Goal: Task Accomplishment & Management: Manage account settings

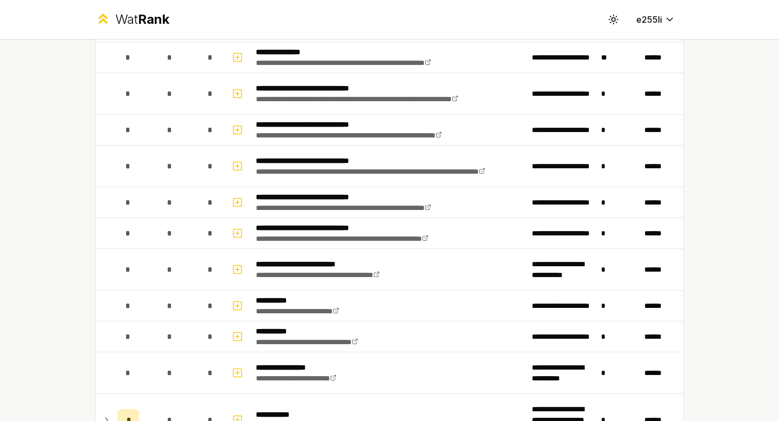
scroll to position [12, 0]
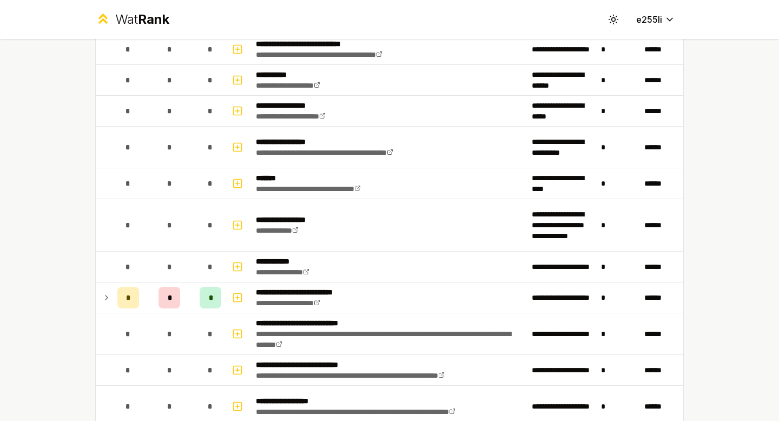
scroll to position [932, 0]
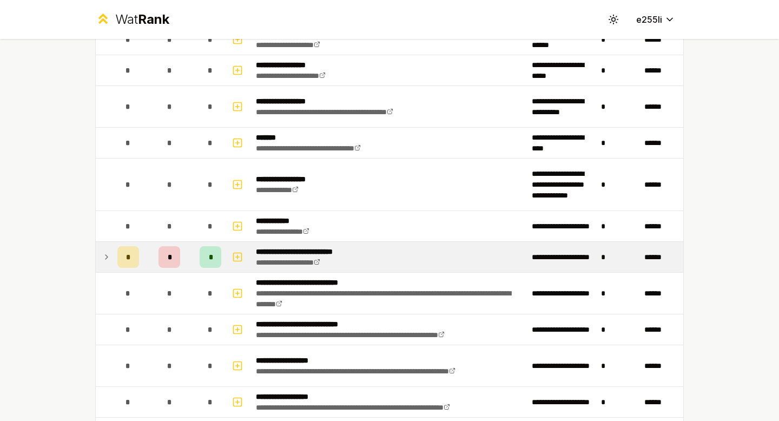
click at [111, 258] on td at bounding box center [104, 257] width 17 height 30
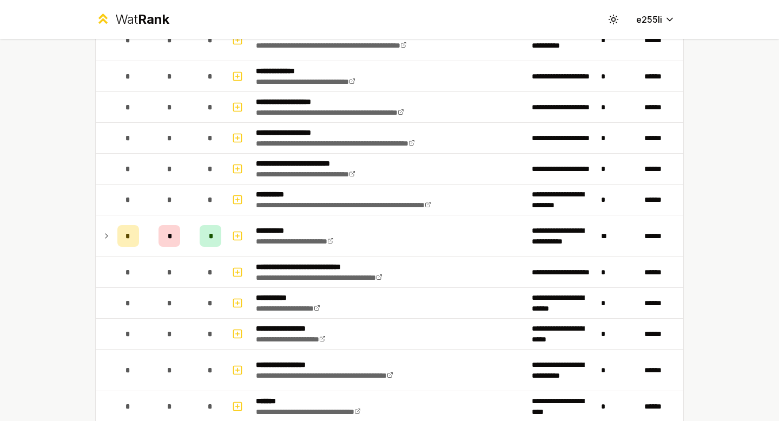
scroll to position [635, 0]
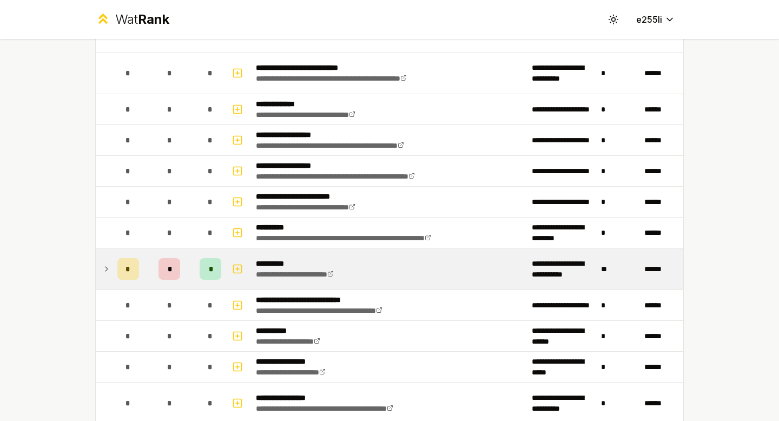
click at [111, 269] on td at bounding box center [104, 268] width 17 height 41
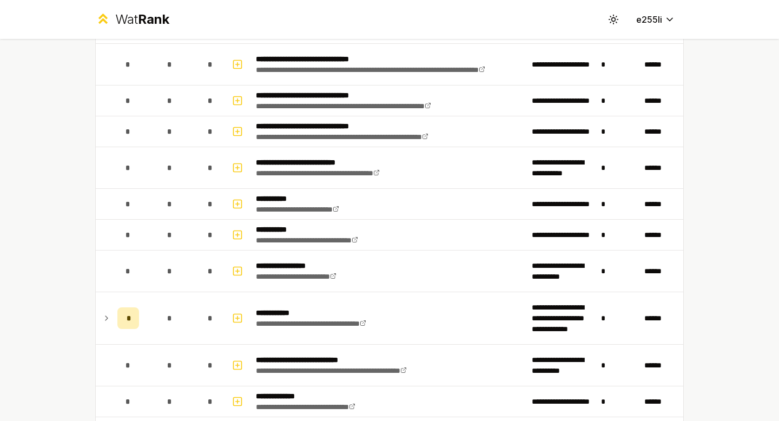
scroll to position [329, 0]
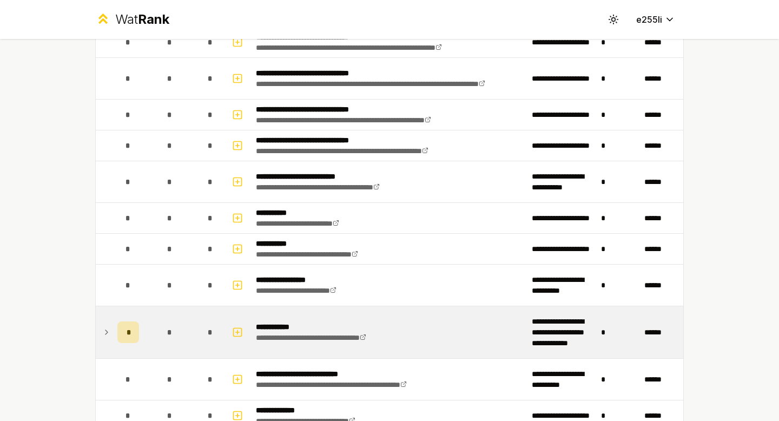
click at [107, 331] on icon at bounding box center [106, 332] width 2 height 4
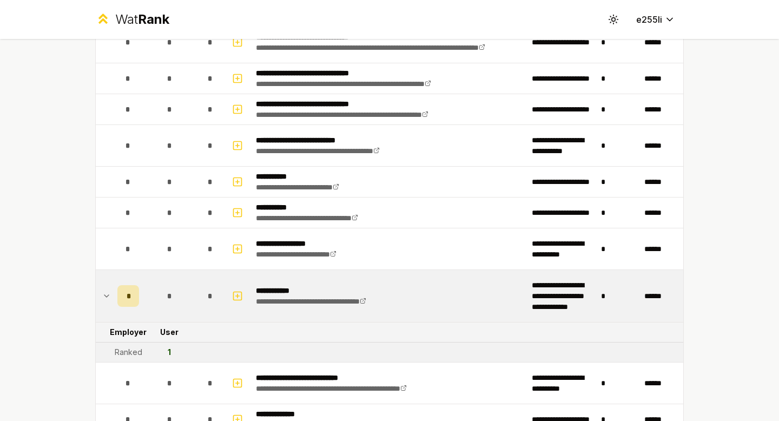
scroll to position [0, 0]
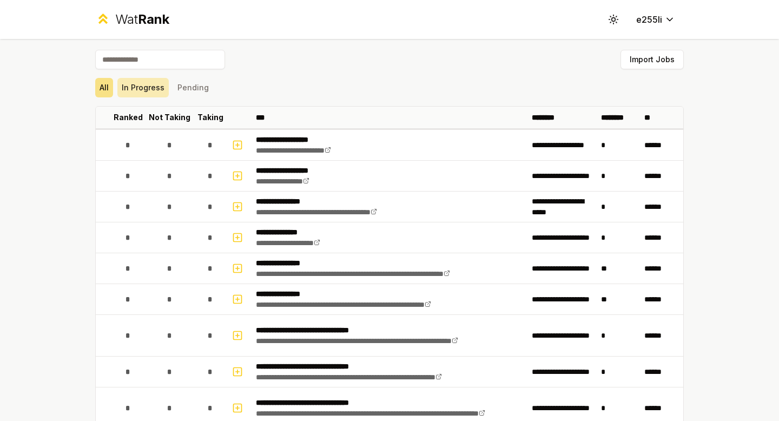
click at [141, 83] on button "In Progress" at bounding box center [142, 87] width 51 height 19
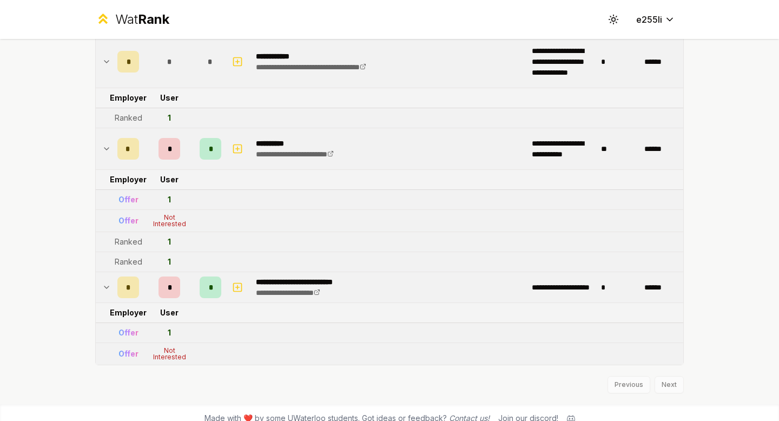
scroll to position [105, 0]
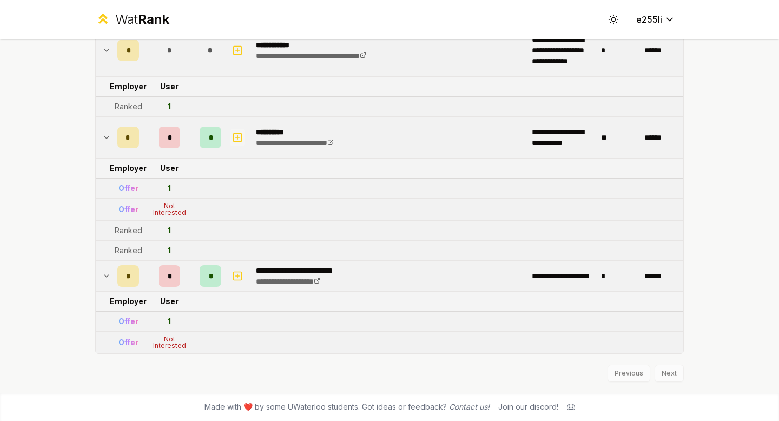
click at [239, 137] on icon "button" at bounding box center [238, 137] width 4 height 0
select select
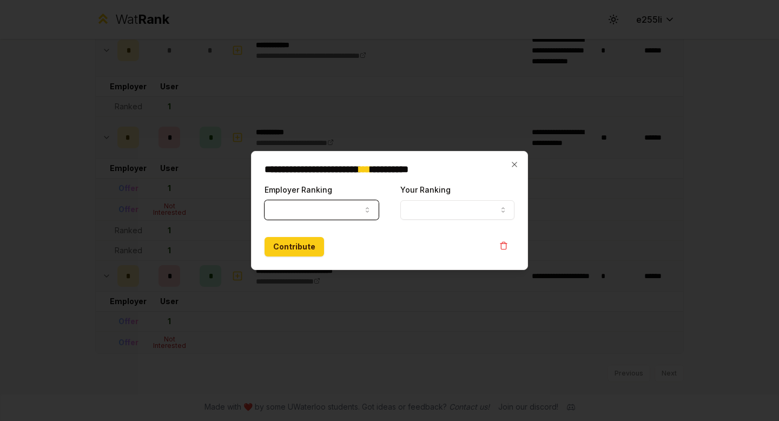
click at [363, 215] on button "Employer Ranking" at bounding box center [321, 209] width 114 height 19
click at [464, 207] on button "Your Ranking" at bounding box center [457, 209] width 114 height 19
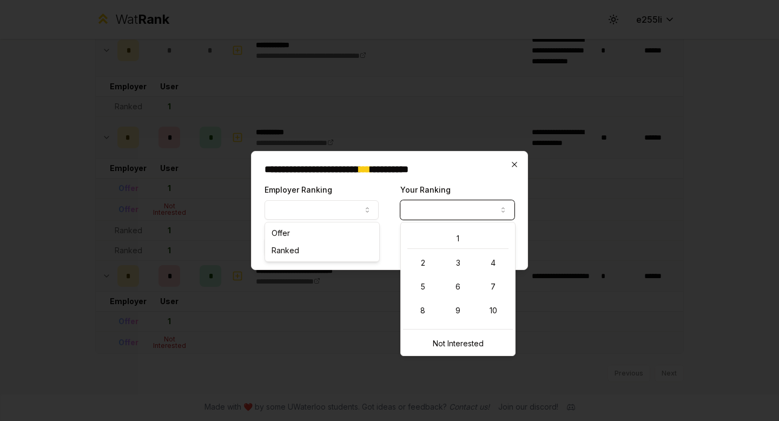
click at [510, 164] on icon "button" at bounding box center [514, 164] width 9 height 9
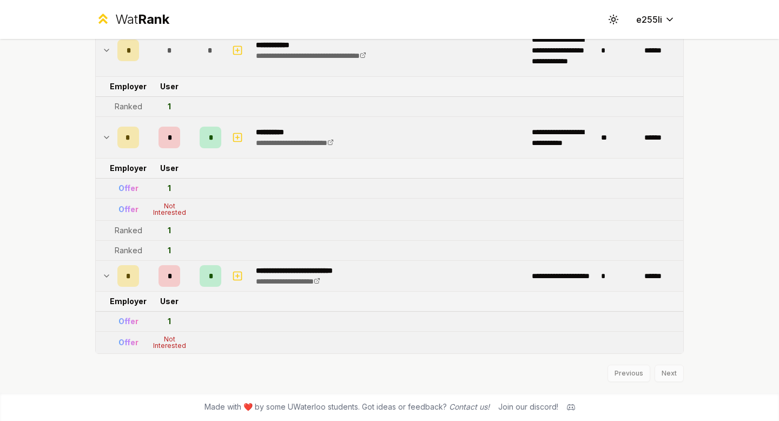
click at [182, 212] on html "**********" at bounding box center [389, 210] width 779 height 421
